Goal: Task Accomplishment & Management: Manage account settings

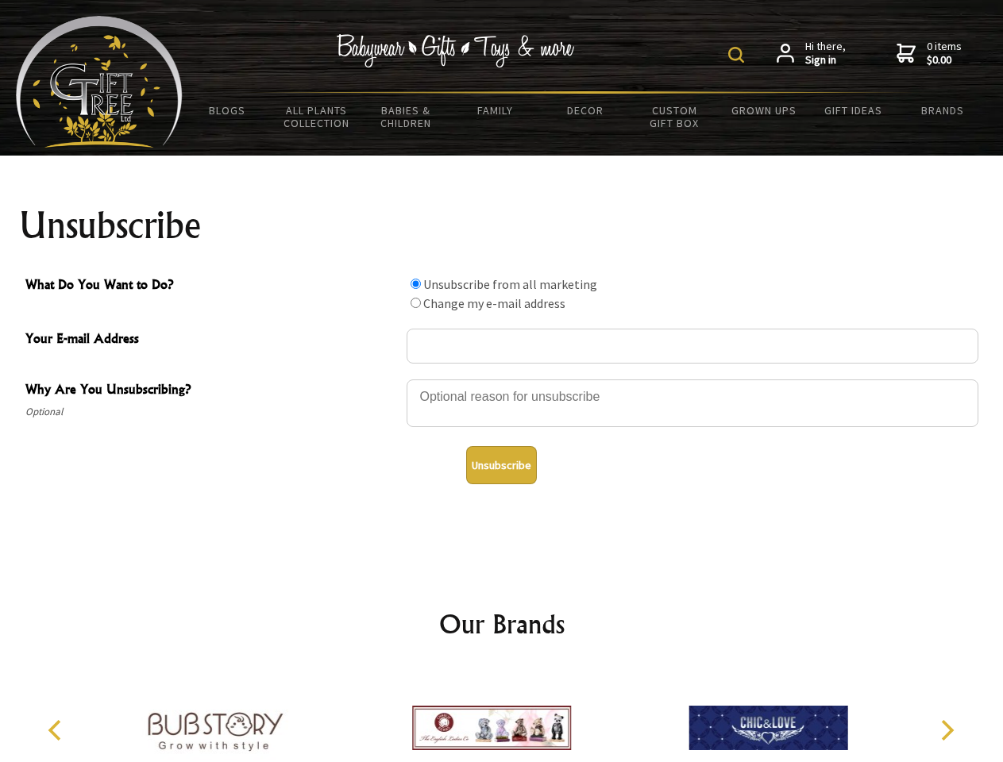
click at [739, 55] on img at bounding box center [736, 55] width 16 height 16
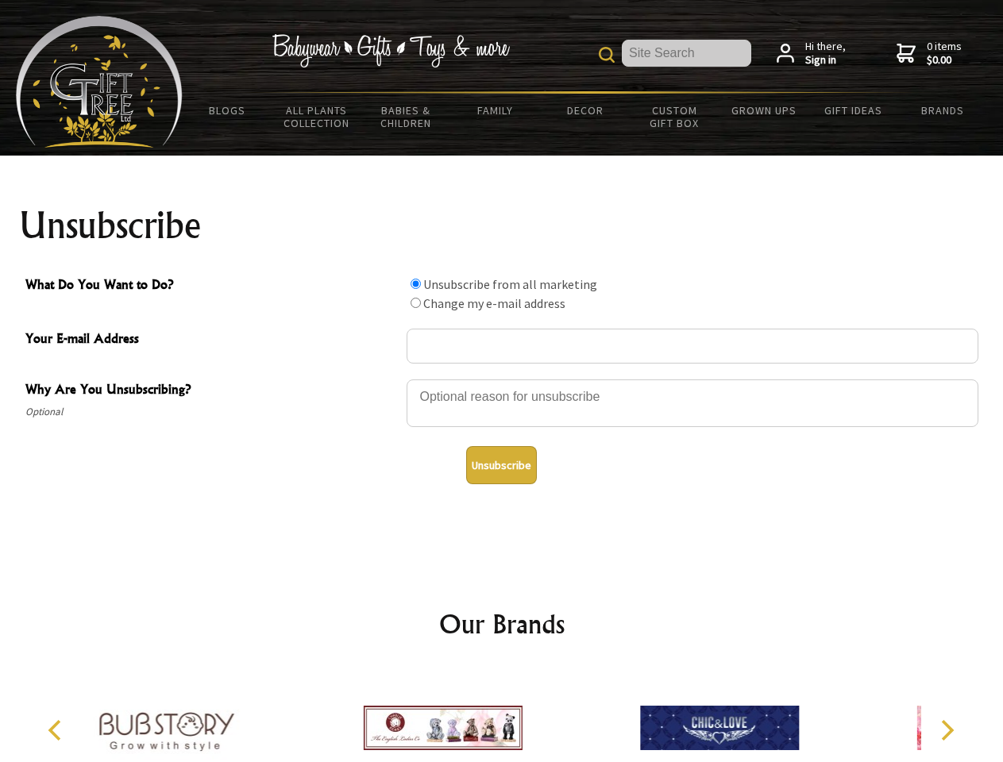
click at [502, 379] on div at bounding box center [693, 406] width 572 height 56
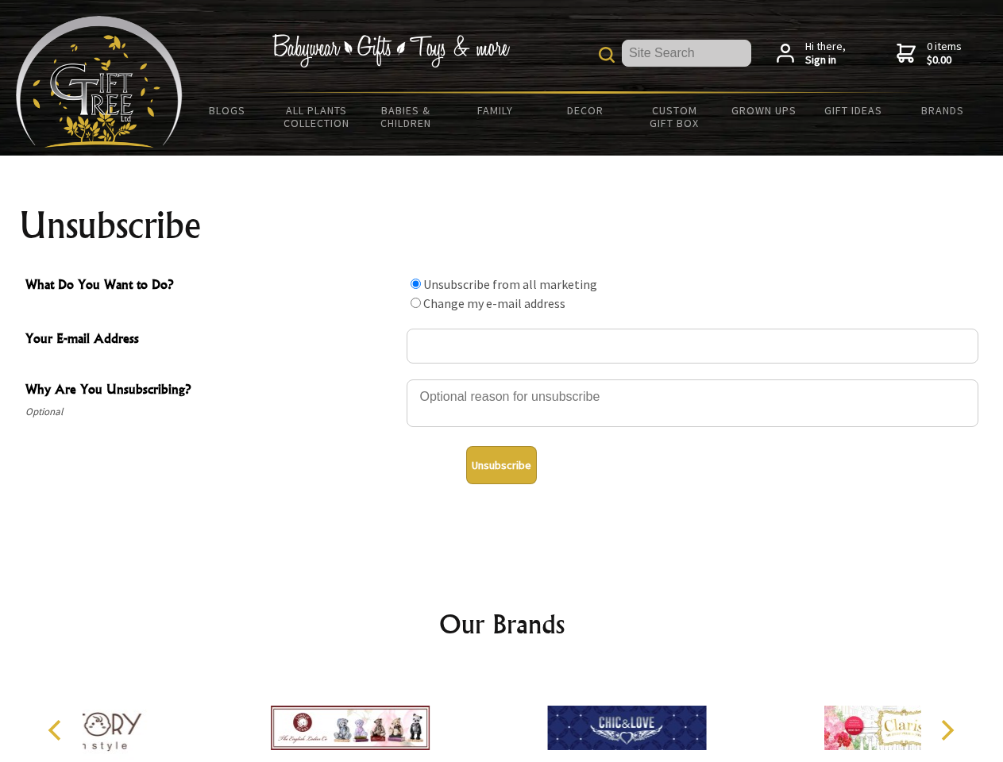
click at [415, 284] on input "What Do You Want to Do?" at bounding box center [416, 284] width 10 height 10
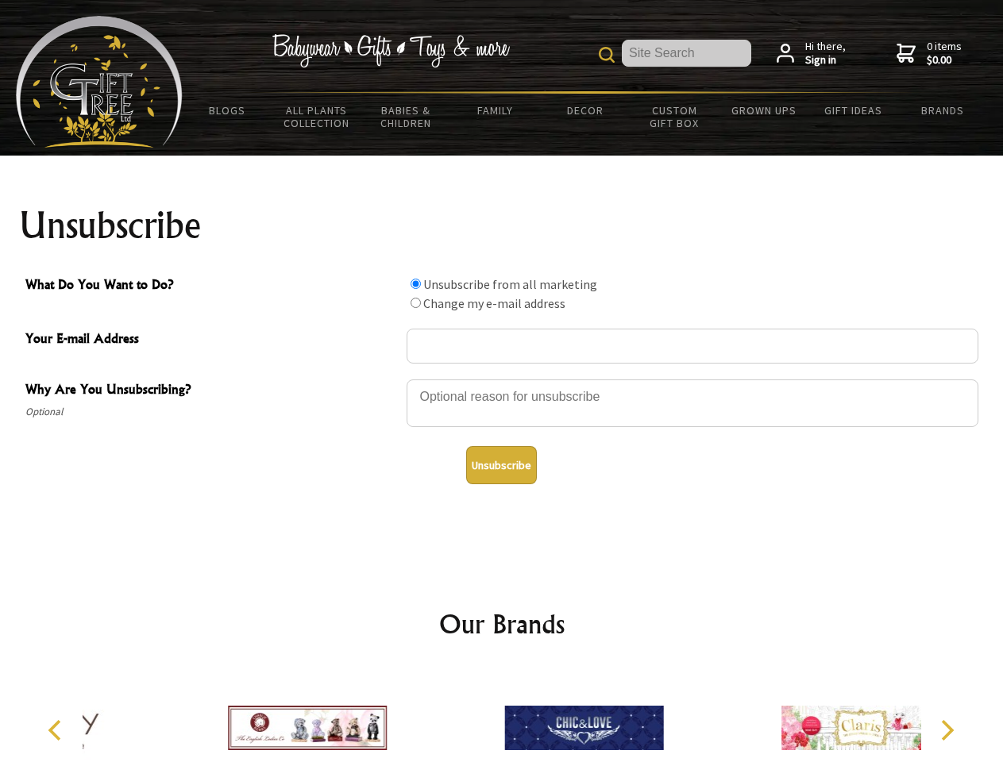
click at [415, 303] on input "What Do You Want to Do?" at bounding box center [416, 303] width 10 height 10
radio input "true"
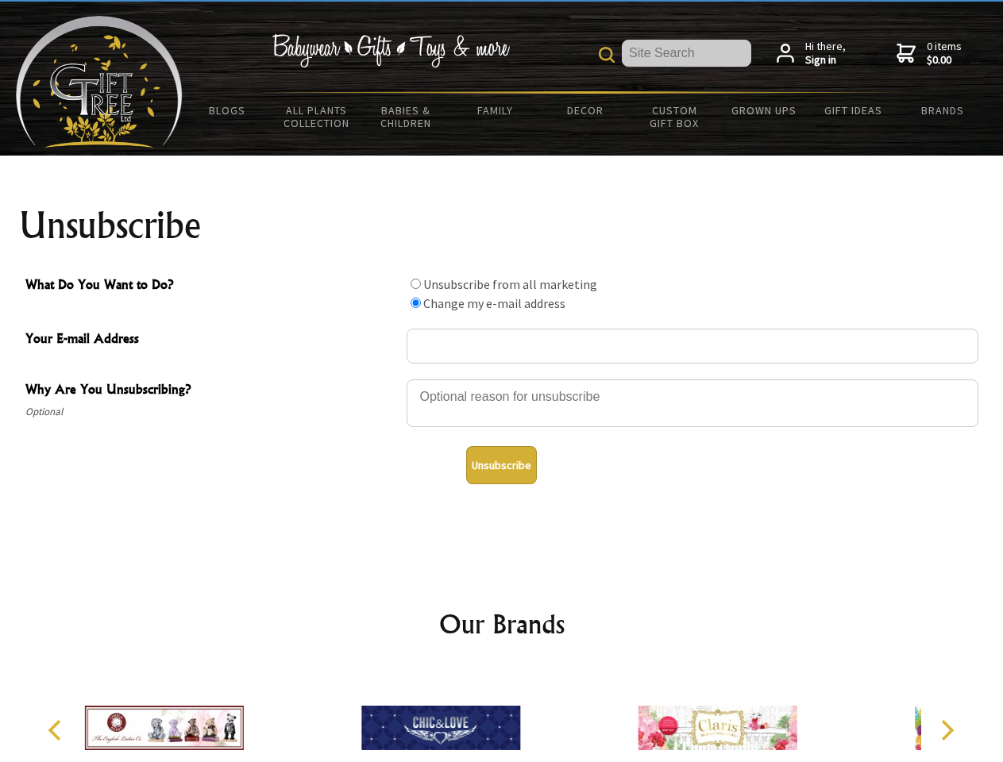
click at [501, 465] on button "Unsubscribe" at bounding box center [501, 465] width 71 height 38
click at [57, 731] on icon "Previous" at bounding box center [56, 730] width 21 height 21
click at [947, 731] on icon "Next" at bounding box center [946, 730] width 21 height 21
